Goal: Task Accomplishment & Management: Use online tool/utility

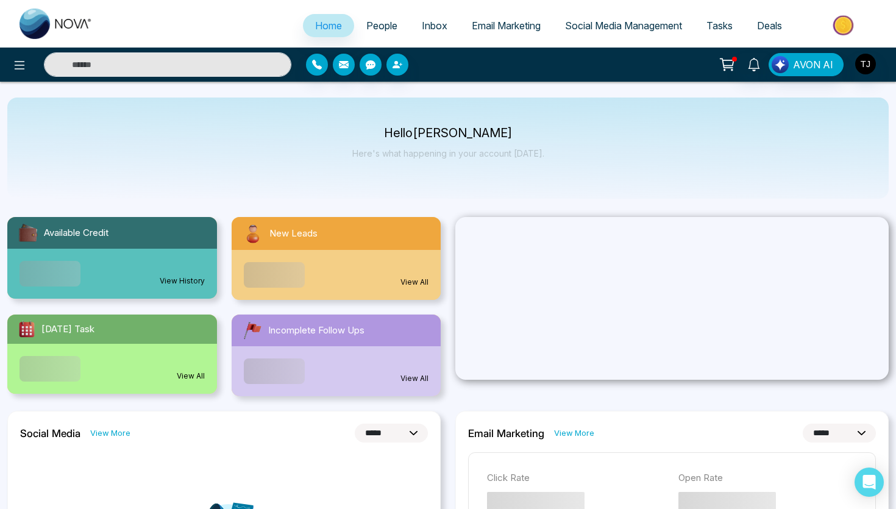
select select "*"
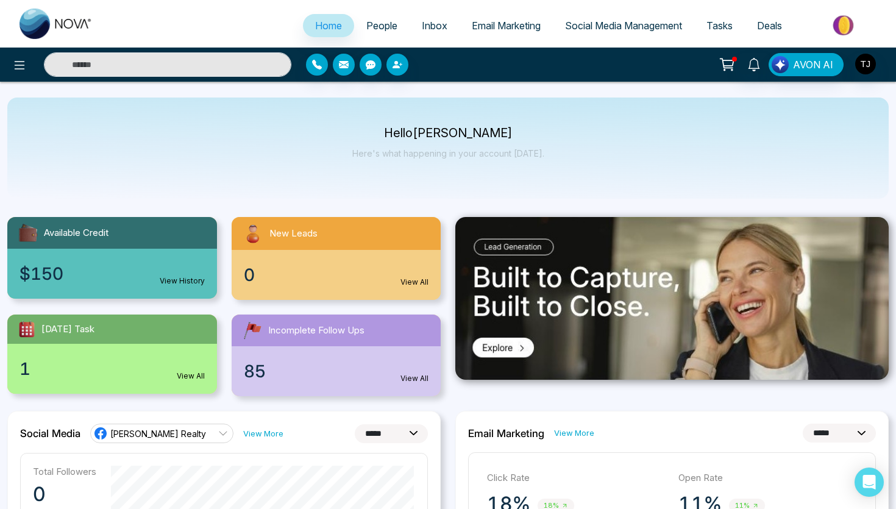
click at [581, 30] on span "Social Media Management" at bounding box center [623, 25] width 117 height 12
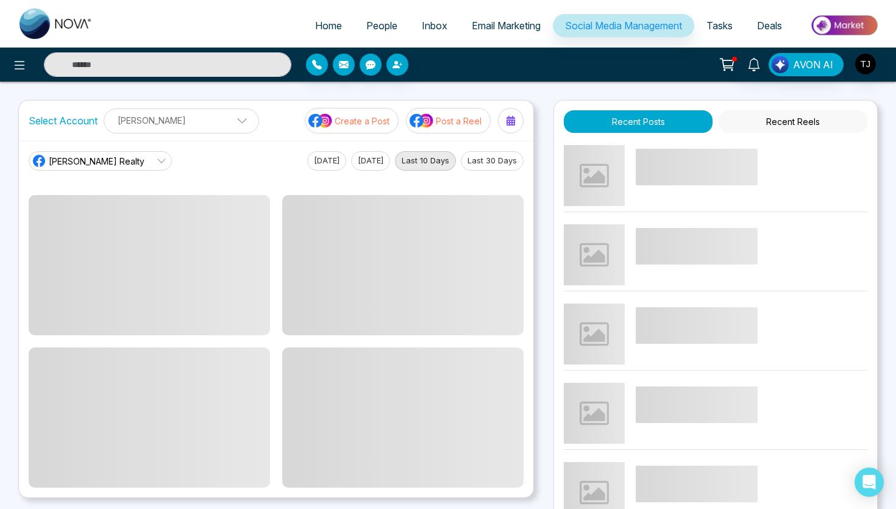
click at [458, 106] on div "Select Account [PERSON_NAME] [PERSON_NAME] Add Social Accounts Create a Post Po…" at bounding box center [276, 121] width 514 height 40
click at [451, 119] on p "Post a Reel" at bounding box center [459, 121] width 46 height 13
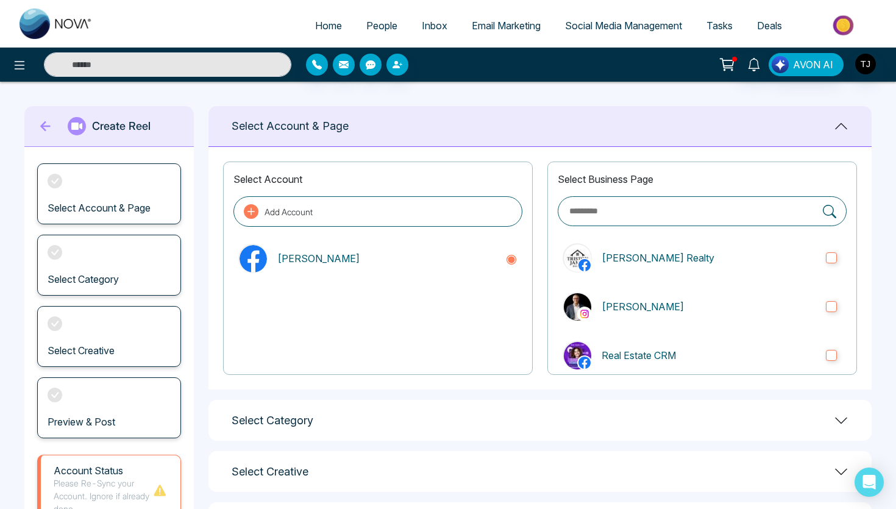
scroll to position [70, 0]
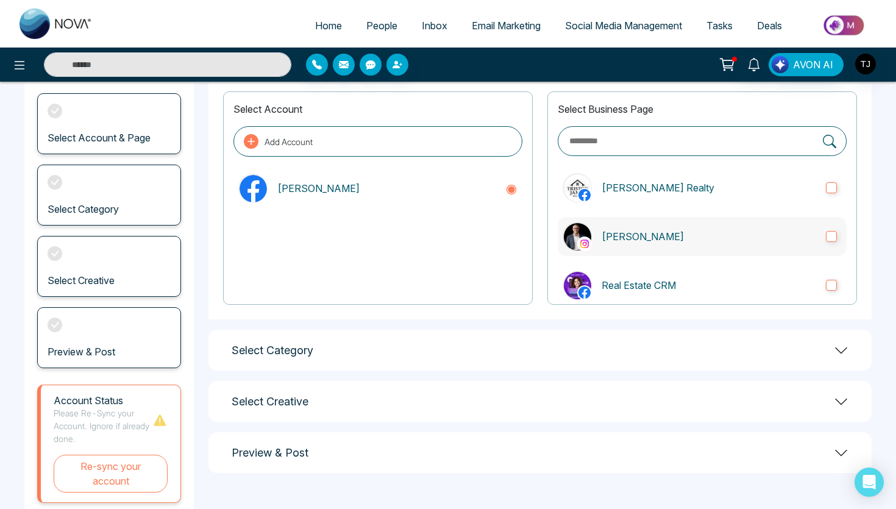
click at [615, 229] on p "[PERSON_NAME]" at bounding box center [708, 236] width 214 height 15
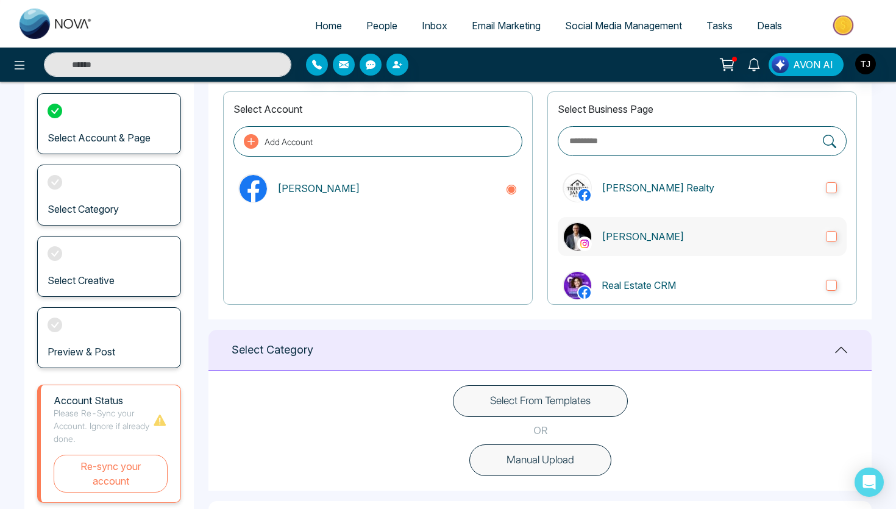
scroll to position [214, 0]
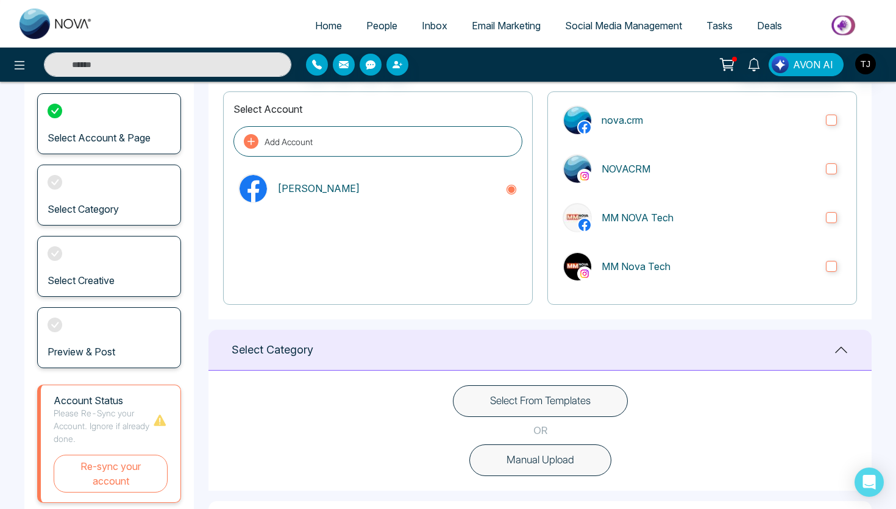
click at [556, 406] on button "Select From Templates" at bounding box center [540, 401] width 175 height 32
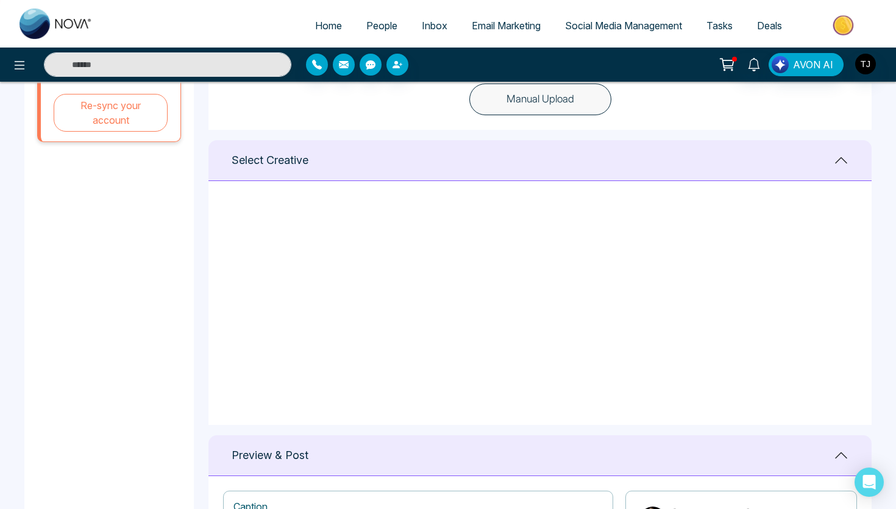
scroll to position [1028, 0]
